Goal: Check status

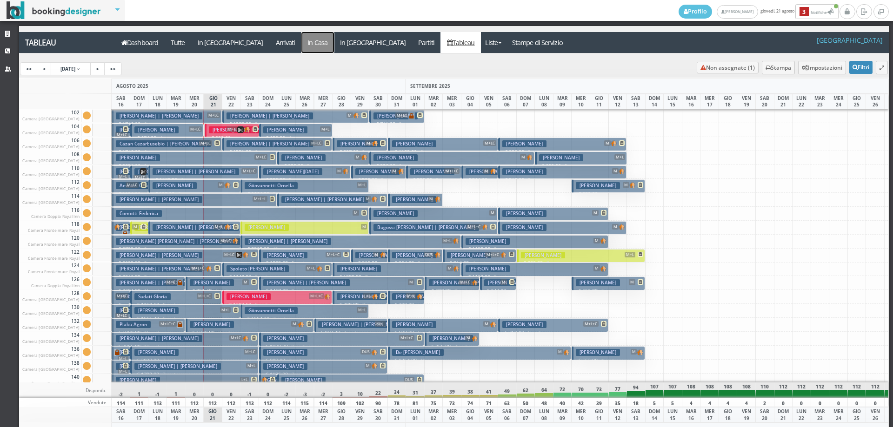
click at [301, 43] on a=pms-instay-reservations"] "In Casa" at bounding box center [317, 42] width 33 height 21
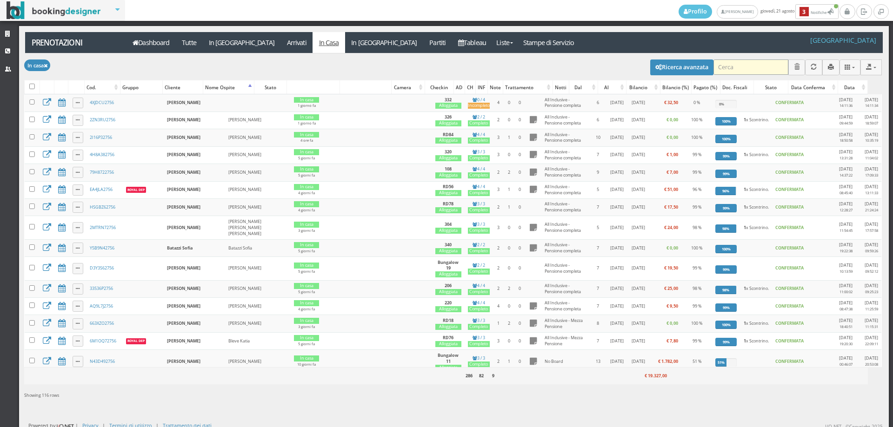
click at [729, 65] on input "search" at bounding box center [750, 67] width 75 height 15
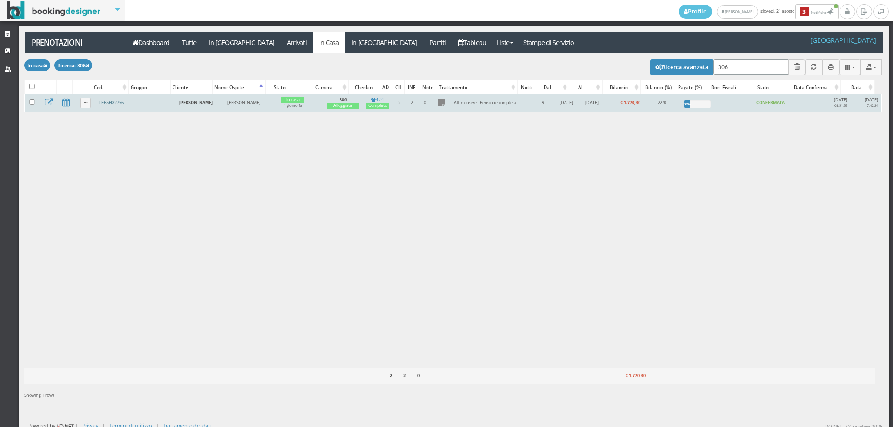
type input "306"
click at [117, 101] on link "LFB5H82756" at bounding box center [111, 103] width 25 height 6
